Goal: Task Accomplishment & Management: Use online tool/utility

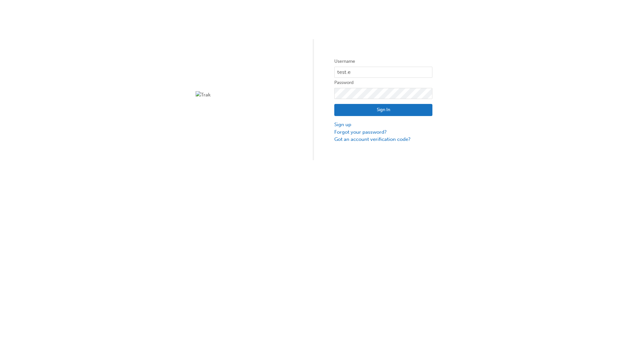
type input "test.e2e.user14"
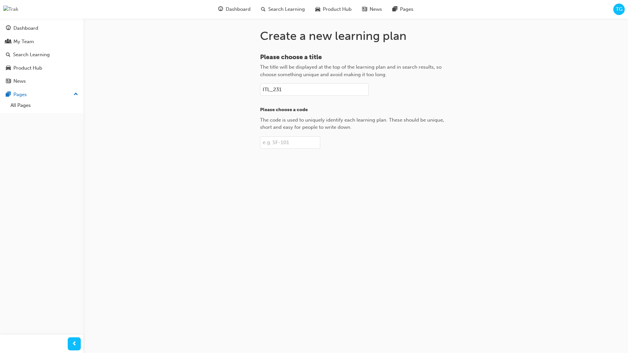
type input "ITL_231"
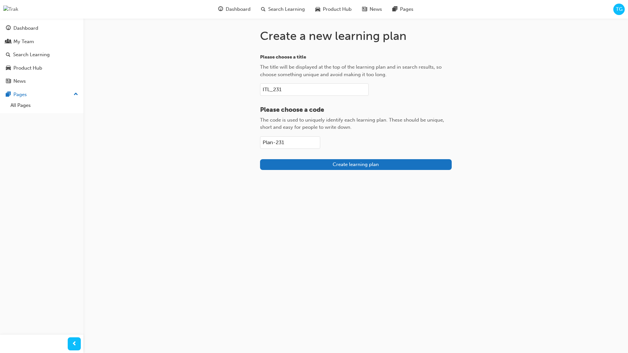
type input "Plan-231"
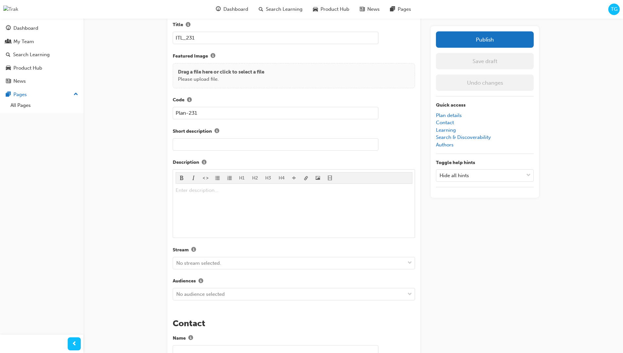
scroll to position [93, 0]
